Goal: Communication & Community: Answer question/provide support

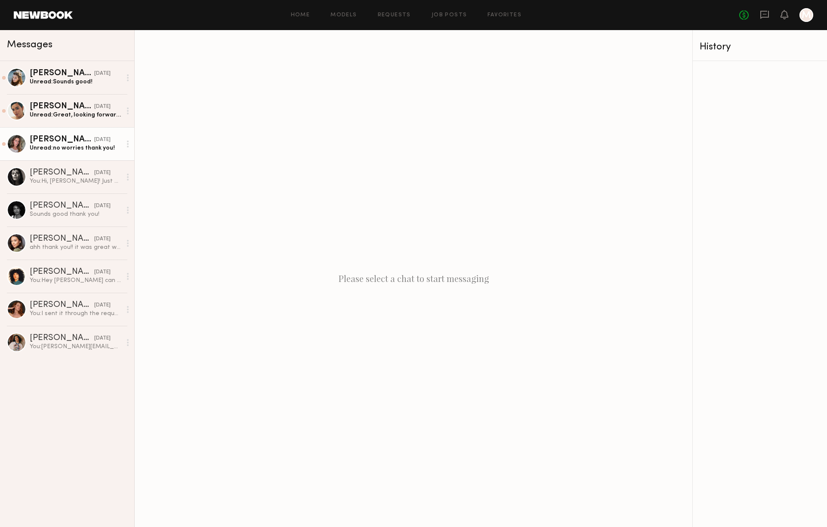
click at [73, 152] on link "[PERSON_NAME] [DATE] Unread: no worries thank you!" at bounding box center [67, 143] width 134 height 33
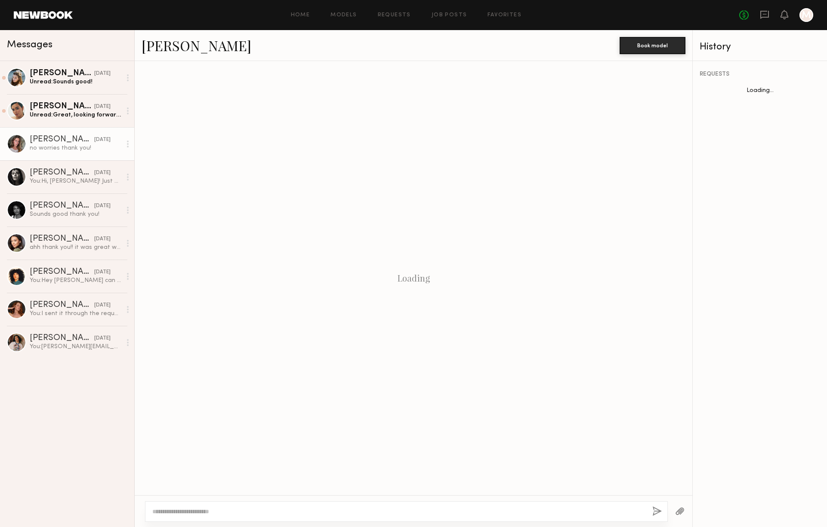
scroll to position [431, 0]
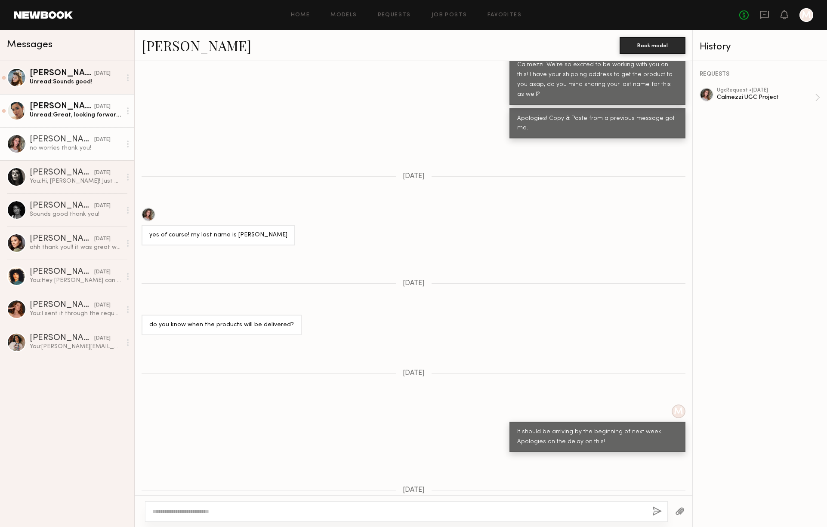
click at [72, 118] on div "Unread: Great, looking forward to receiving product!" at bounding box center [76, 115] width 92 height 8
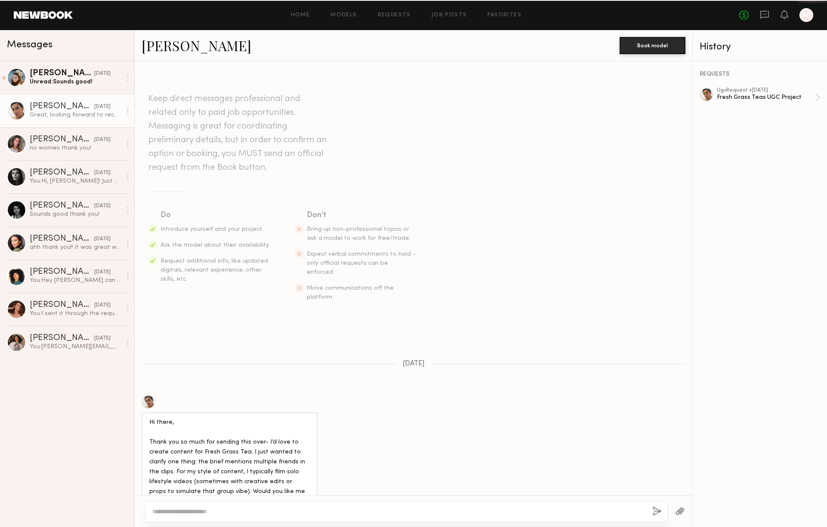
scroll to position [459, 0]
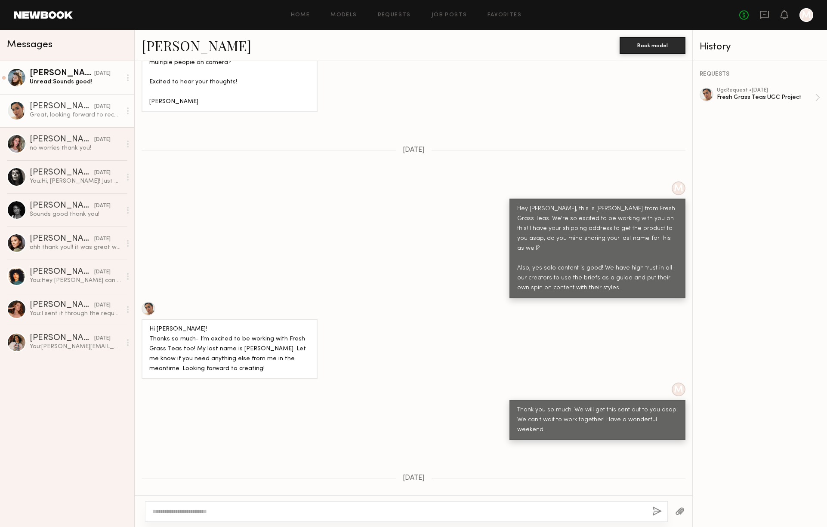
click at [96, 83] on div "Unread: Sounds good!" at bounding box center [76, 82] width 92 height 8
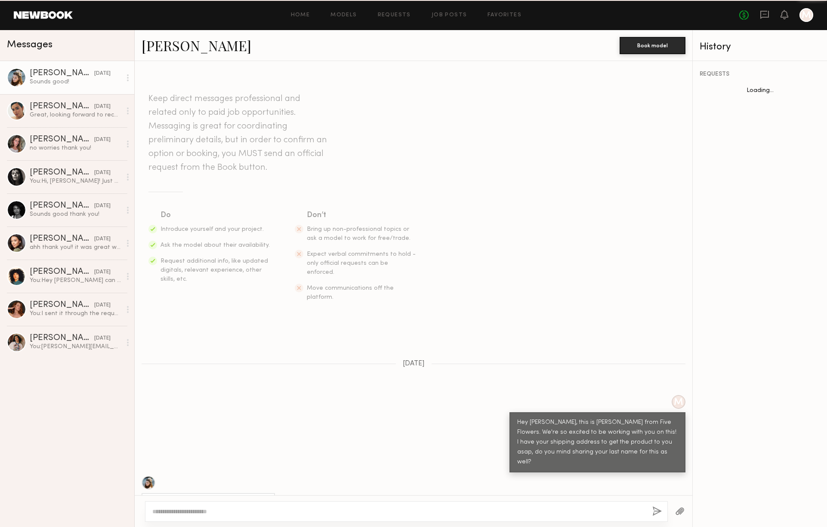
scroll to position [144, 0]
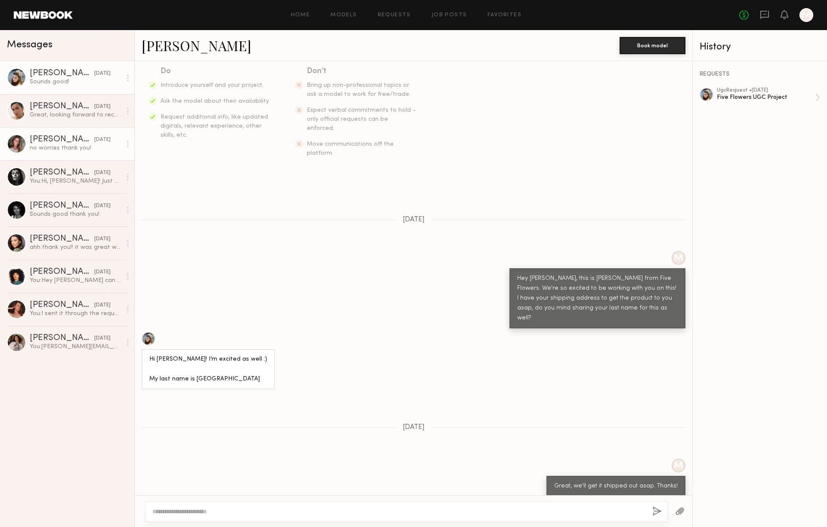
click at [90, 151] on div "no worries thank you!" at bounding box center [76, 148] width 92 height 8
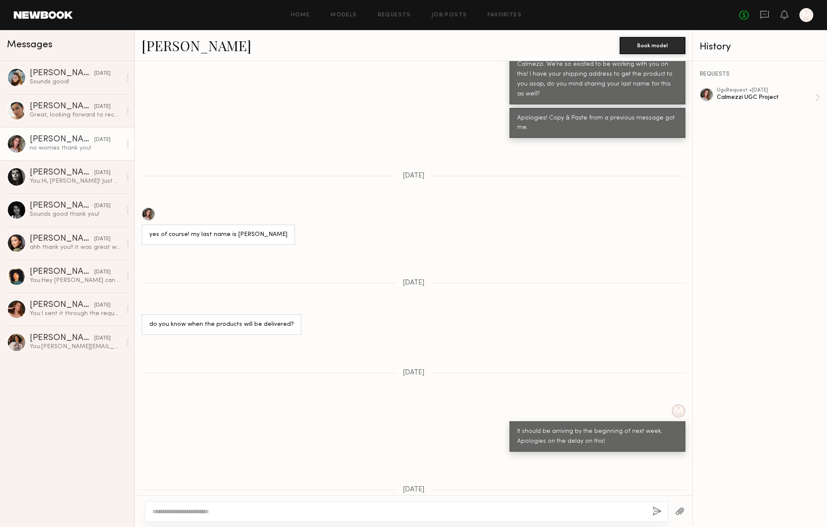
scroll to position [431, 0]
click at [74, 120] on link "[PERSON_NAME] [DATE] Great, looking forward to receiving product!" at bounding box center [67, 110] width 134 height 33
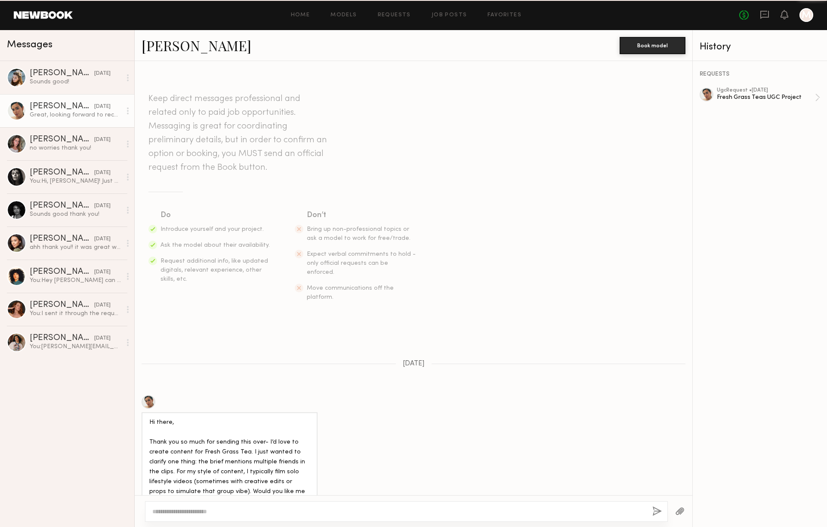
scroll to position [459, 0]
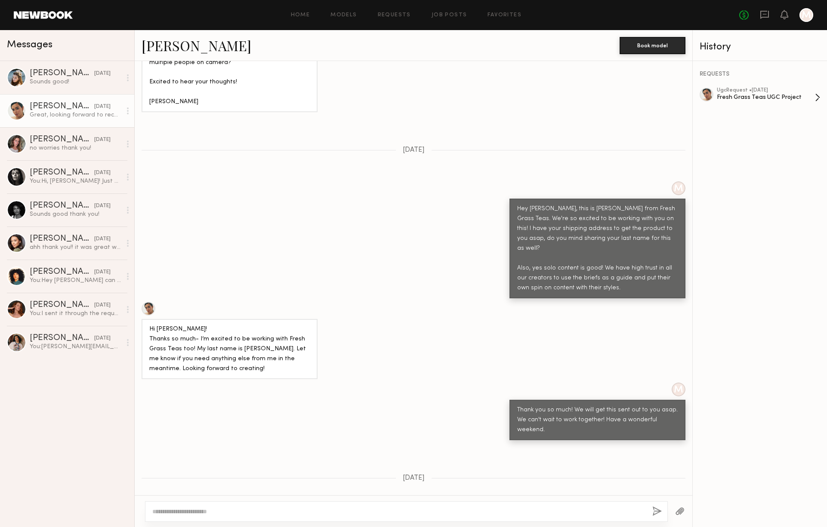
click at [736, 95] on div "Fresh Grass Teas UGC Project" at bounding box center [765, 97] width 98 height 8
click at [91, 90] on link "[PERSON_NAME] [DATE] Sounds good!" at bounding box center [67, 77] width 134 height 33
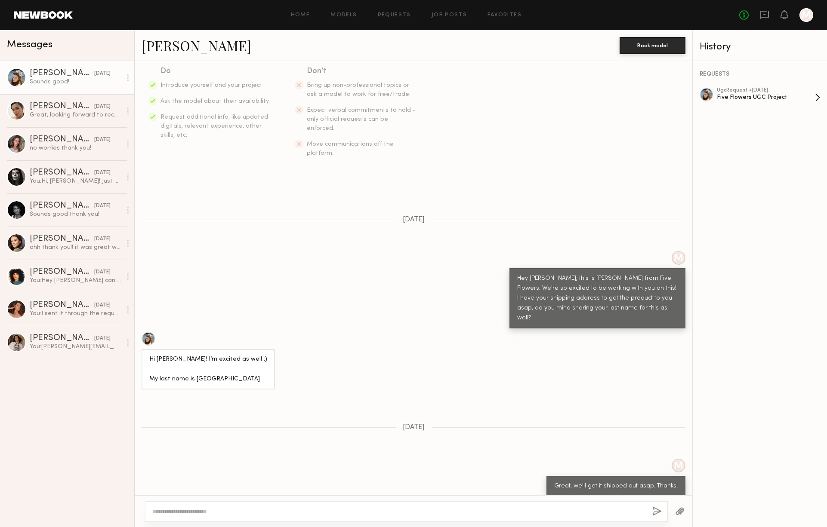
click at [760, 95] on div "Five Flowers UGC Project" at bounding box center [765, 97] width 98 height 8
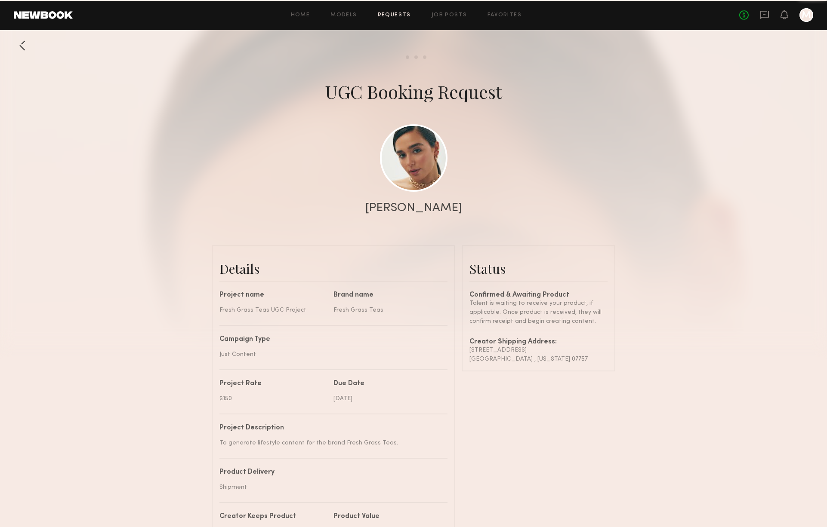
scroll to position [871, 0]
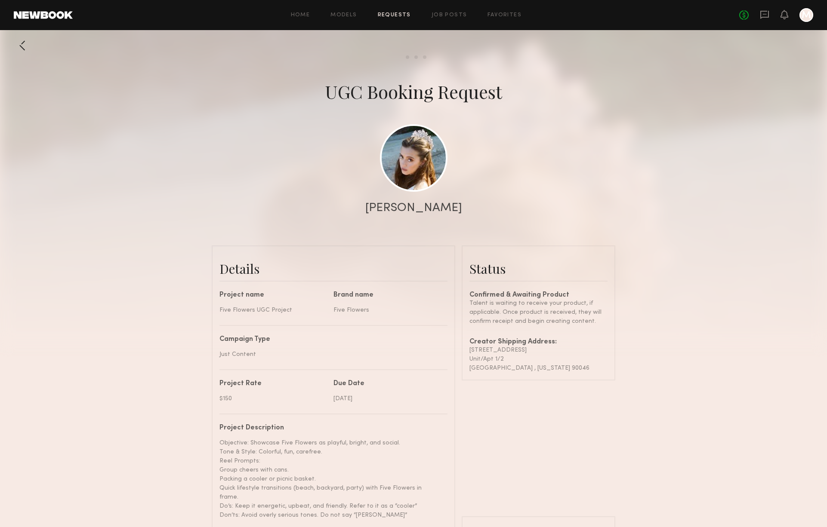
scroll to position [509, 0]
